Goal: Task Accomplishment & Management: Manage account settings

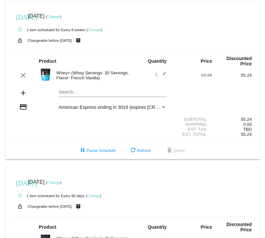
scroll to position [33, 0]
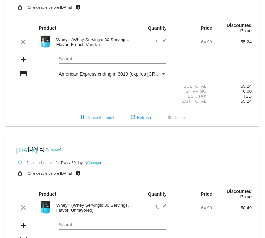
click at [60, 147] on link "Change" at bounding box center [53, 149] width 13 height 4
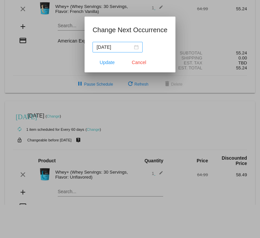
click at [135, 47] on div "[DATE]" at bounding box center [117, 46] width 42 height 7
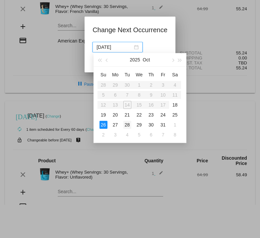
click at [125, 124] on div "28" at bounding box center [127, 125] width 8 height 8
type input "[DATE]"
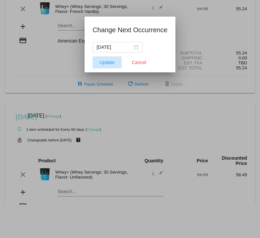
click at [103, 63] on span "Update" at bounding box center [107, 62] width 15 height 5
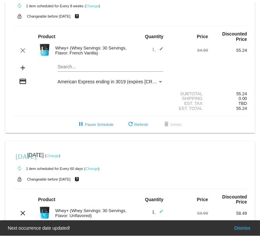
scroll to position [66, 0]
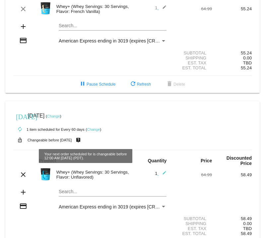
click at [96, 127] on link "Change" at bounding box center [93, 129] width 13 height 4
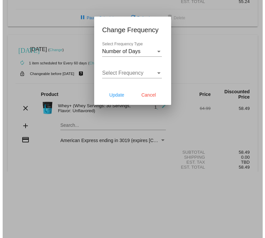
scroll to position [72, 0]
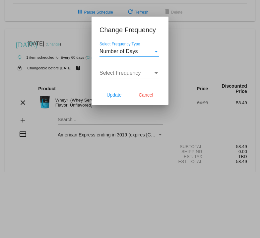
click at [142, 52] on div "Number of Days" at bounding box center [126, 51] width 54 height 6
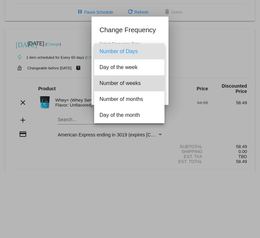
click at [130, 82] on span "Number of weeks" at bounding box center [129, 83] width 60 height 16
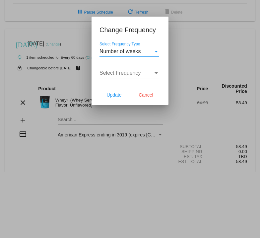
click at [125, 75] on span "Select Frequency" at bounding box center [119, 73] width 41 height 6
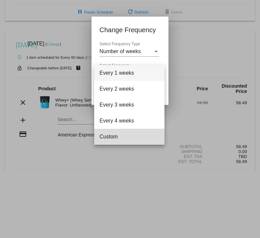
click at [127, 135] on span "Custom" at bounding box center [129, 137] width 60 height 16
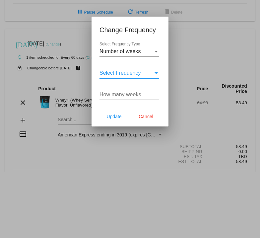
click at [119, 96] on input "How many weeks" at bounding box center [129, 95] width 60 height 6
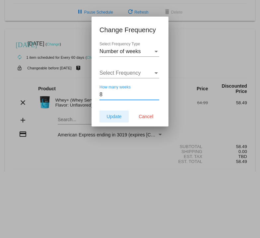
type input "8"
click at [114, 114] on span "Update" at bounding box center [113, 116] width 15 height 5
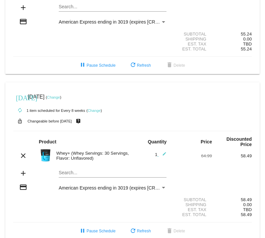
scroll to position [0, 0]
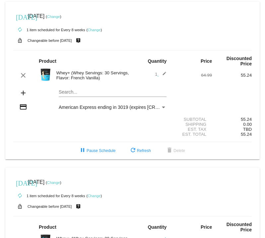
click at [60, 17] on link "Change" at bounding box center [53, 17] width 13 height 4
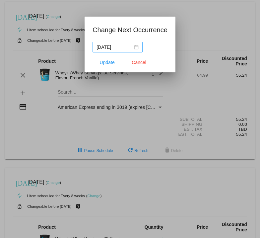
click at [138, 48] on div "[DATE]" at bounding box center [117, 46] width 42 height 7
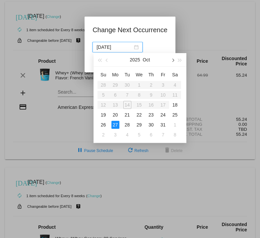
drag, startPoint x: 172, startPoint y: 58, endPoint x: 166, endPoint y: 67, distance: 10.9
click at [172, 59] on span "button" at bounding box center [172, 60] width 3 height 3
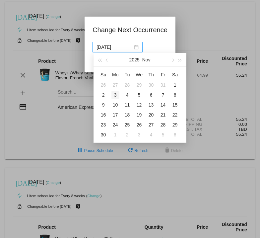
click at [115, 94] on div "3" at bounding box center [115, 95] width 8 height 8
type input "[DATE]"
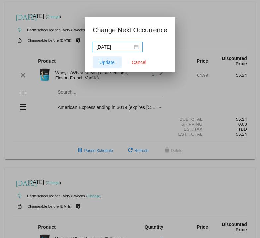
click at [104, 63] on span "Update" at bounding box center [107, 62] width 15 height 5
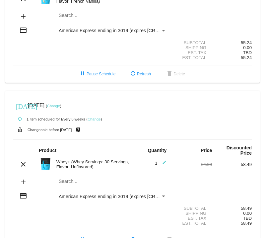
scroll to position [52, 0]
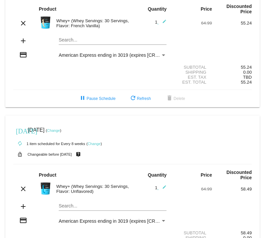
click at [60, 128] on link "Change" at bounding box center [53, 130] width 13 height 4
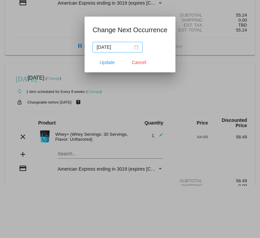
click at [136, 46] on div "[DATE]" at bounding box center [117, 46] width 42 height 7
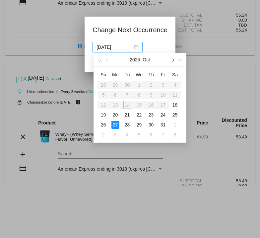
drag, startPoint x: 171, startPoint y: 59, endPoint x: 168, endPoint y: 67, distance: 8.6
click at [171, 59] on button "button" at bounding box center [172, 59] width 7 height 13
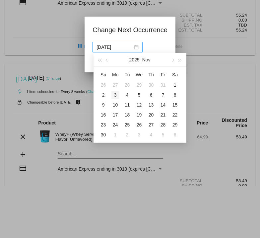
click at [112, 94] on div "3" at bounding box center [115, 95] width 8 height 8
type input "[DATE]"
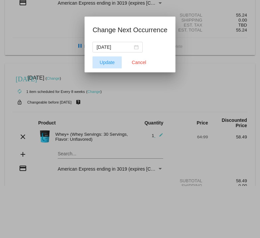
click at [108, 61] on span "Update" at bounding box center [107, 62] width 15 height 5
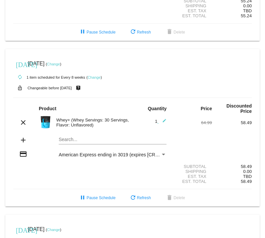
scroll to position [251, 0]
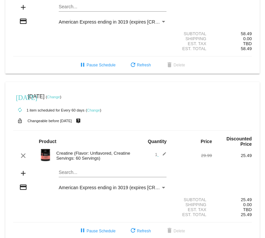
click at [94, 108] on link "Change" at bounding box center [93, 110] width 13 height 4
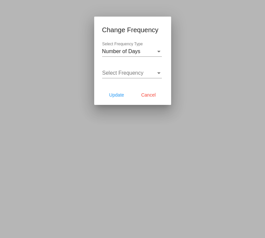
scroll to position [262, 0]
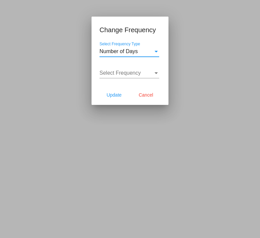
click at [131, 52] on span "Number of Days" at bounding box center [118, 51] width 38 height 6
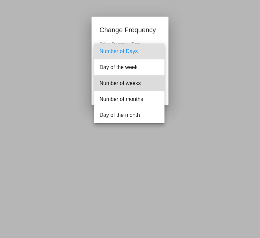
click at [134, 81] on span "Number of weeks" at bounding box center [129, 83] width 60 height 16
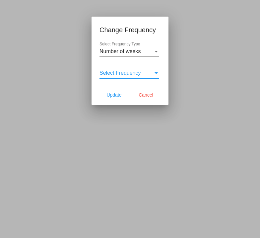
click at [121, 70] on span "Select Frequency" at bounding box center [119, 73] width 41 height 6
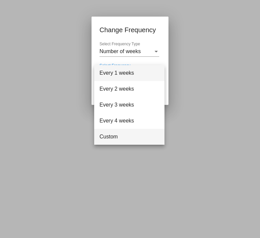
click at [125, 137] on span "Custom" at bounding box center [129, 137] width 60 height 16
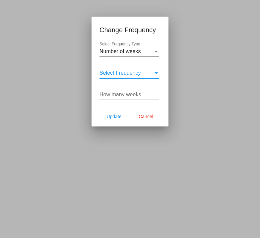
click at [121, 95] on input "How many weeks" at bounding box center [129, 95] width 60 height 6
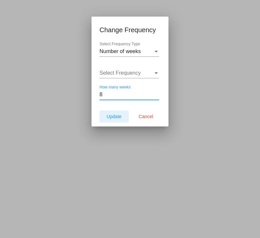
type input "8"
click at [113, 118] on span "Update" at bounding box center [113, 116] width 15 height 5
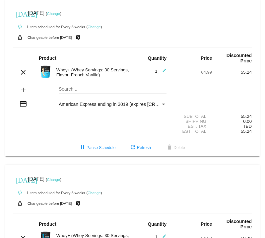
scroll to position [0, 0]
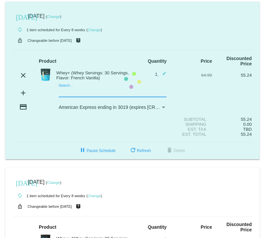
click at [68, 88] on mat-card "[DATE] [DATE] ( Change ) autorenew 1 item scheduled for Every 8 weeks ( Change …" at bounding box center [132, 81] width 254 height 158
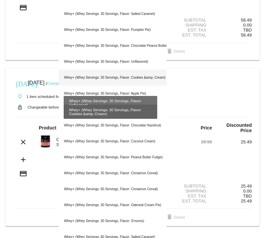
scroll to position [265, 0]
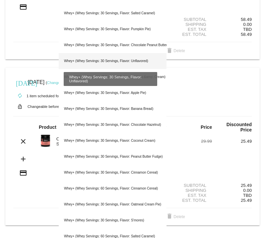
type input "Whey +"
click at [121, 57] on div "Whey+ (Whey Servings: 30 Servings, Flavor: Unflavored)" at bounding box center [113, 61] width 108 height 16
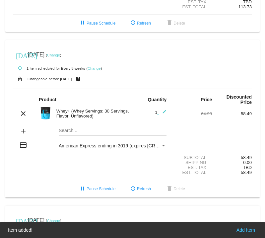
scroll to position [134, 0]
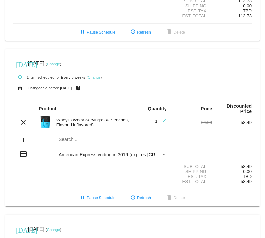
click at [85, 132] on mat-card "[DATE] [DATE] ( Change ) autorenew 1 item scheduled for Every 8 weeks ( Change …" at bounding box center [132, 128] width 254 height 158
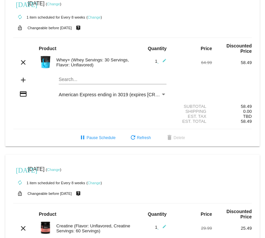
scroll to position [167, 0]
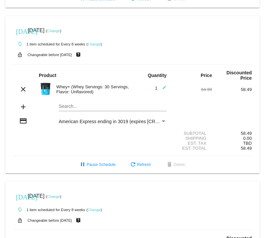
click at [25, 103] on mat-icon "add" at bounding box center [23, 107] width 8 height 8
click at [23, 103] on mat-icon "add" at bounding box center [23, 107] width 8 height 8
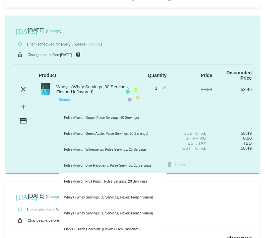
click at [68, 96] on mat-card "[DATE] [DATE] ( Change ) autorenew 1 item scheduled for Every 8 weeks ( Change …" at bounding box center [132, 95] width 254 height 158
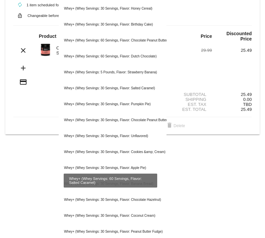
scroll to position [339, 0]
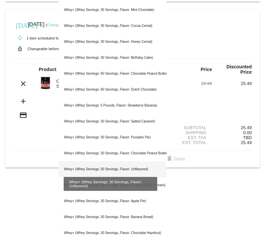
type input "Whey +"
click at [131, 161] on div "Whey+ (Whey Servings: 30 Servings, Flavor: Unflavored)" at bounding box center [113, 169] width 108 height 16
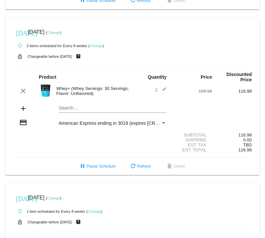
scroll to position [199, 0]
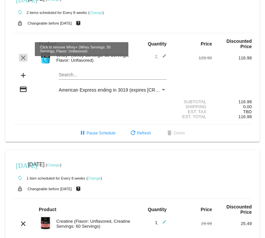
click at [23, 54] on mat-icon "clear" at bounding box center [23, 58] width 8 height 8
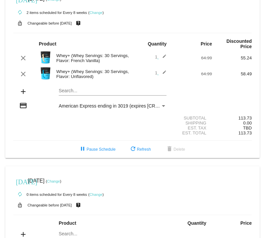
scroll to position [0, 0]
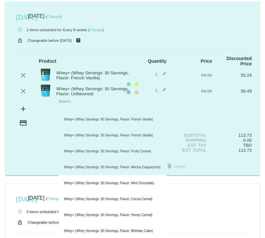
click at [68, 103] on mat-card "[DATE] [DATE] ( Change ) autorenew 2 items scheduled for Every 8 weeks ( Change…" at bounding box center [132, 88] width 254 height 173
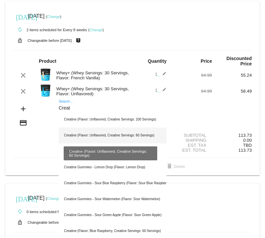
type input "Creat"
click at [76, 131] on div "Creatine (Flavor: Unflavored, Creatine Servings: 60 Servings)" at bounding box center [113, 135] width 108 height 16
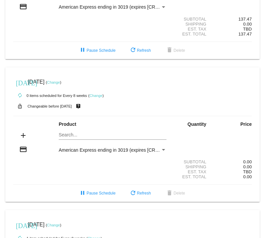
scroll to position [166, 0]
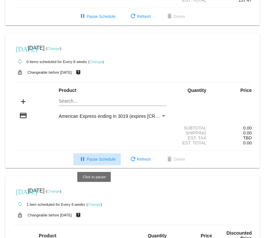
click at [90, 157] on span "pause Pause Schedule" at bounding box center [97, 159] width 37 height 5
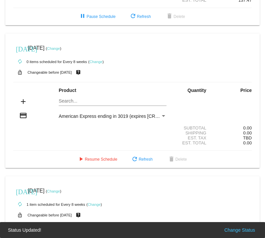
scroll to position [265, 0]
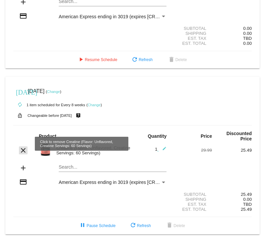
click at [21, 146] on mat-icon "clear" at bounding box center [23, 150] width 8 height 8
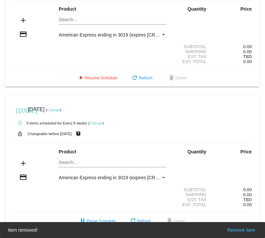
scroll to position [248, 0]
click at [91, 219] on span "pause Pause Schedule" at bounding box center [97, 221] width 37 height 5
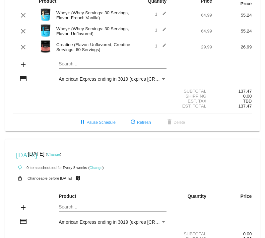
scroll to position [0, 0]
